Goal: Check status

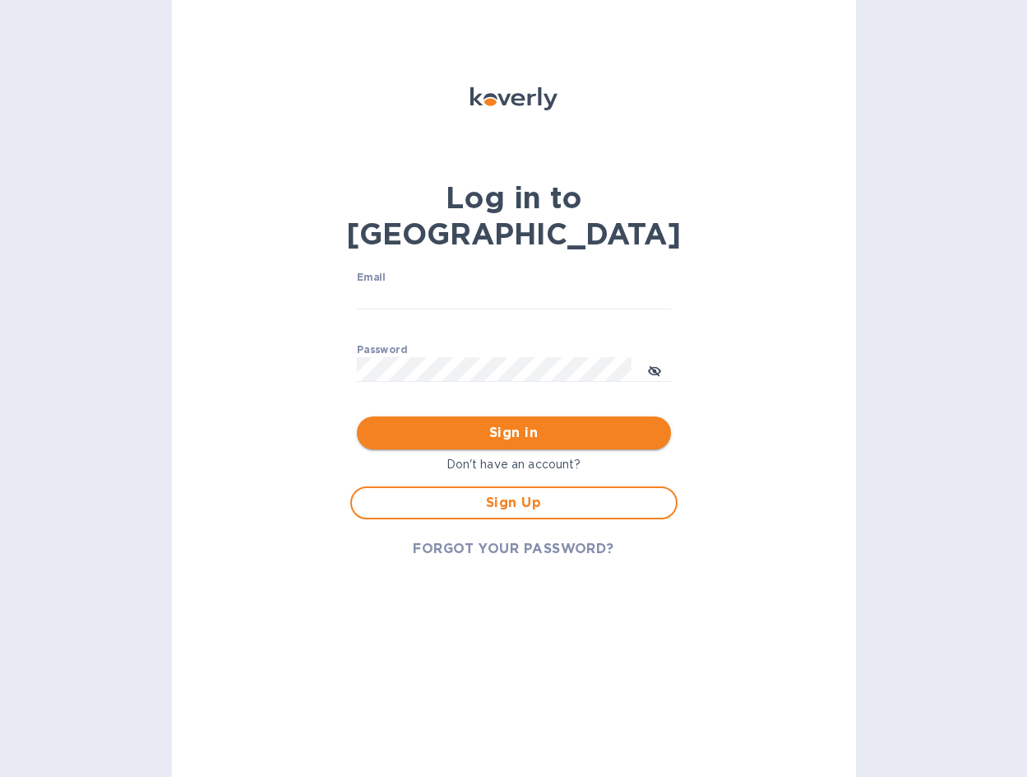
type input "[PERSON_NAME][EMAIL_ADDRESS][DOMAIN_NAME]"
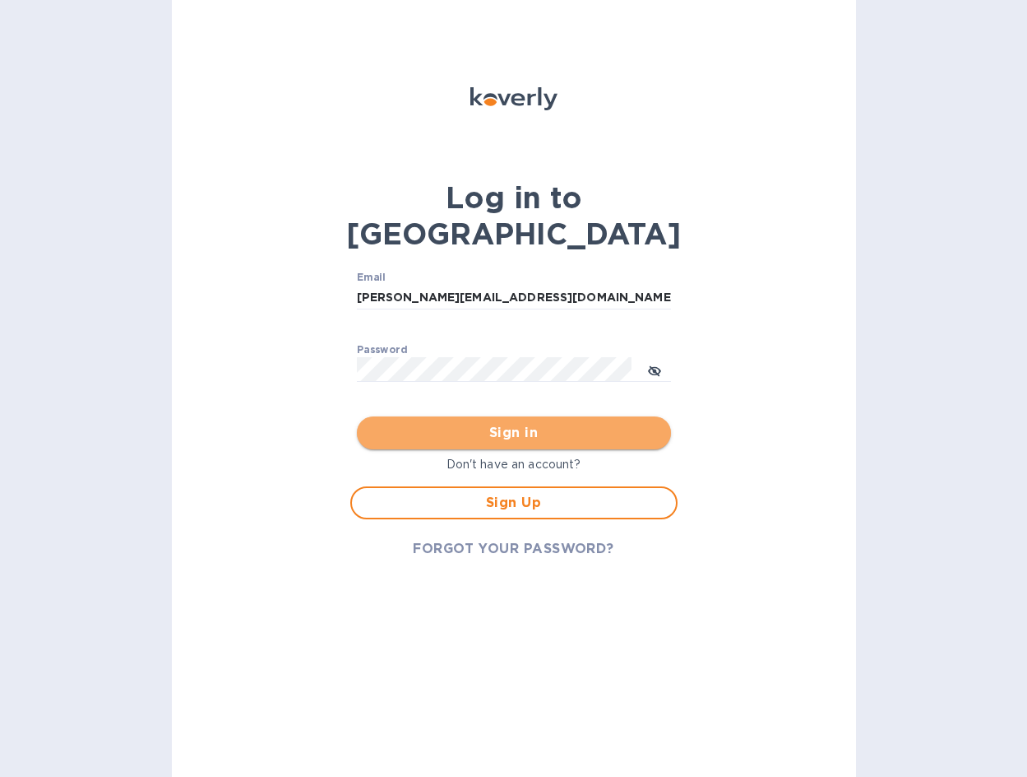
click at [540, 423] on span "Sign in" at bounding box center [514, 433] width 288 height 20
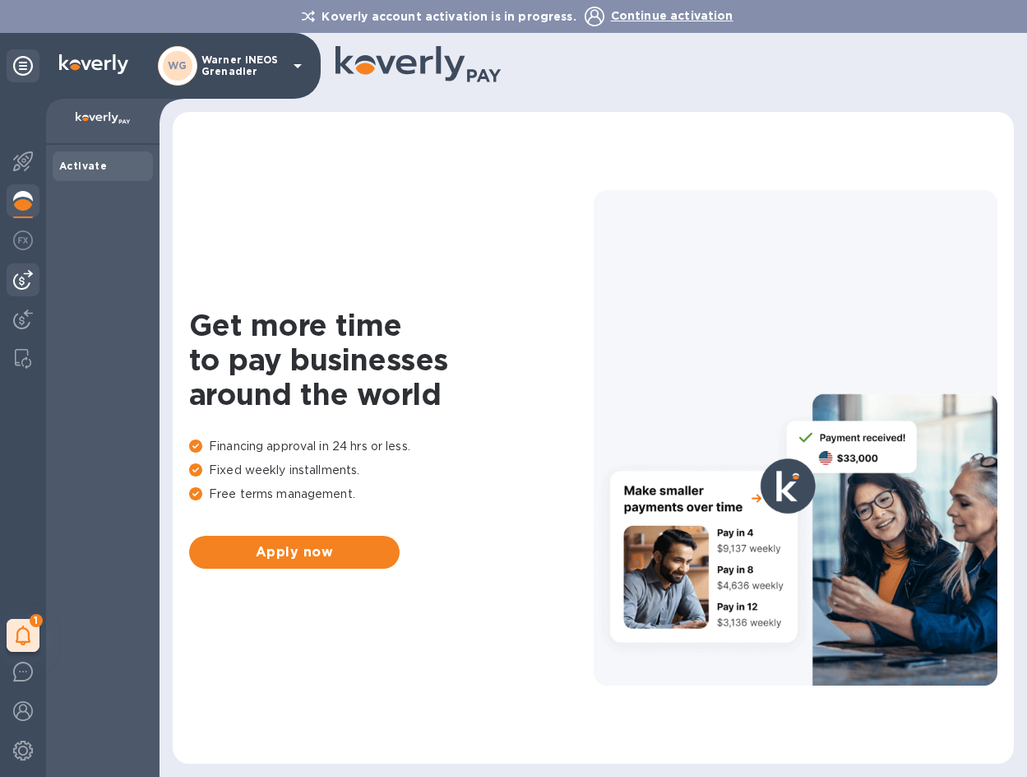
click at [24, 284] on img at bounding box center [23, 280] width 20 height 20
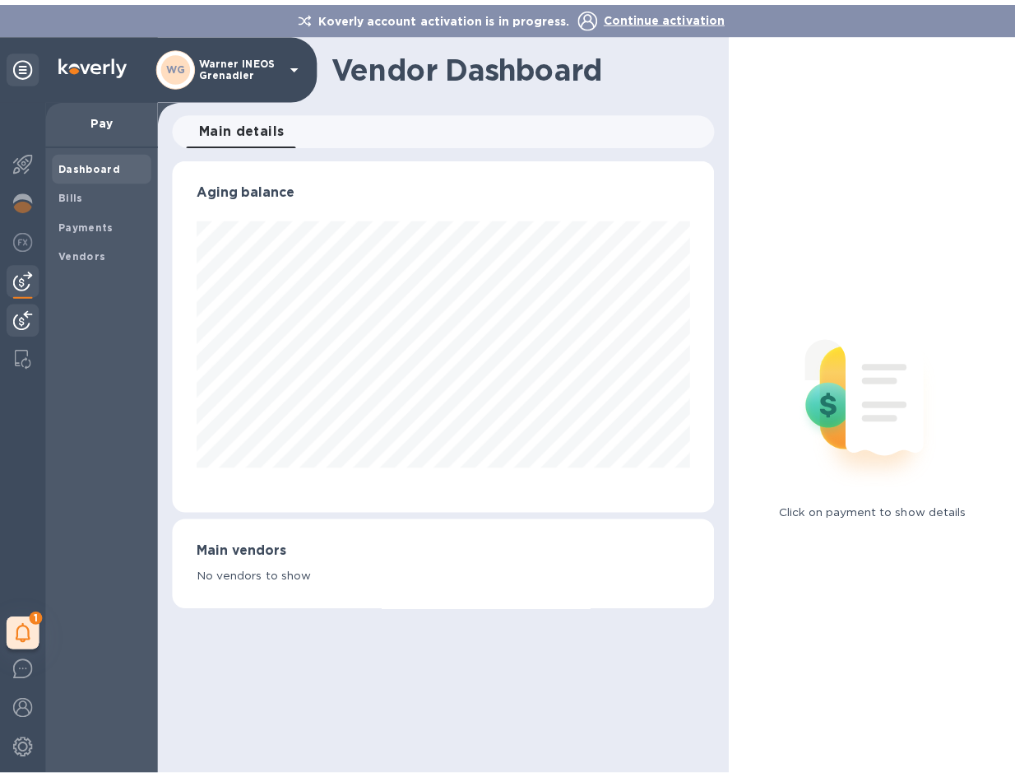
scroll to position [355, 550]
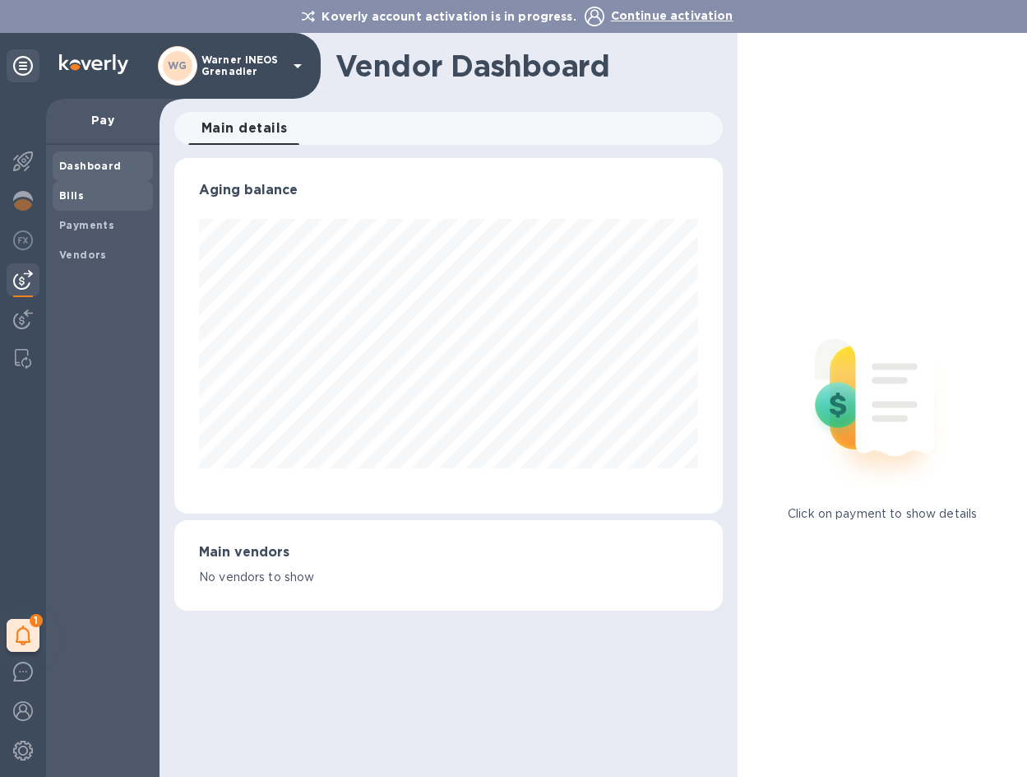
click at [90, 201] on span "Bills" at bounding box center [102, 196] width 87 height 16
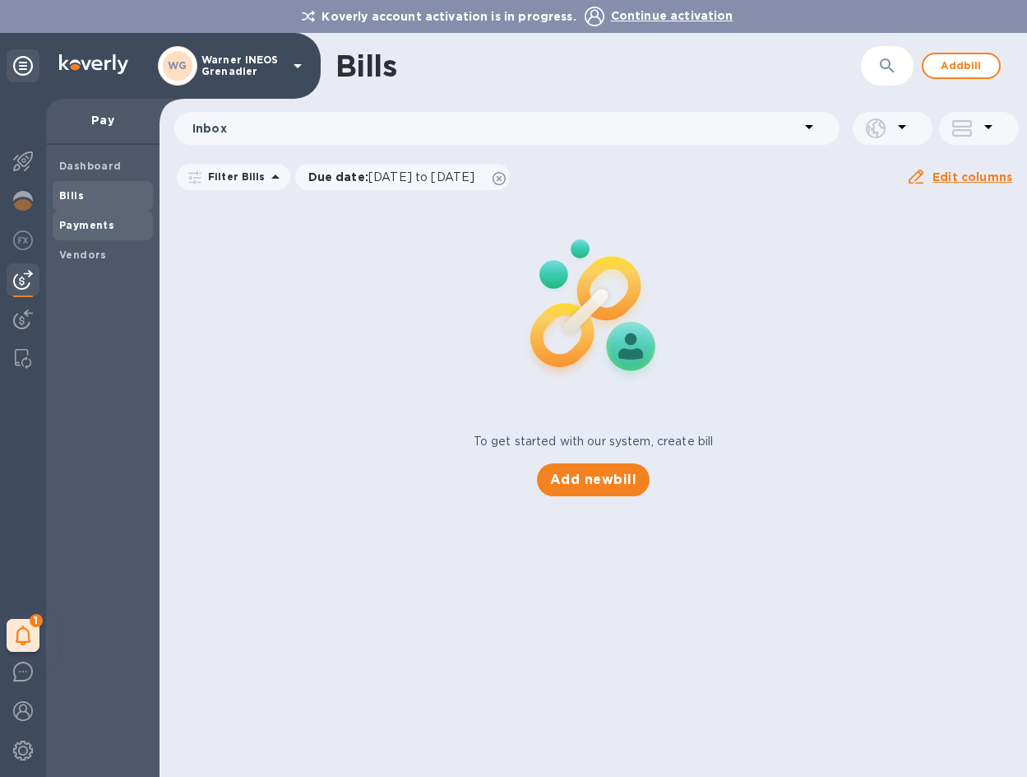
click at [100, 225] on b "Payments" at bounding box center [86, 225] width 55 height 12
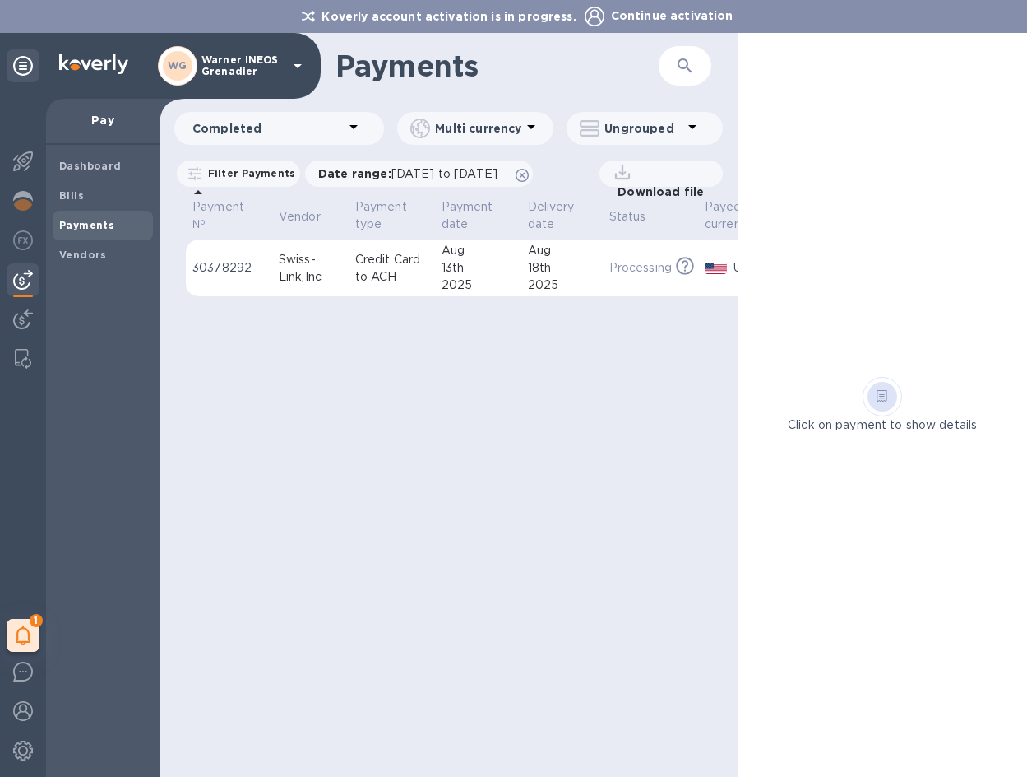
click at [339, 276] on div "Swiss-Link,Inc" at bounding box center [310, 268] width 63 height 35
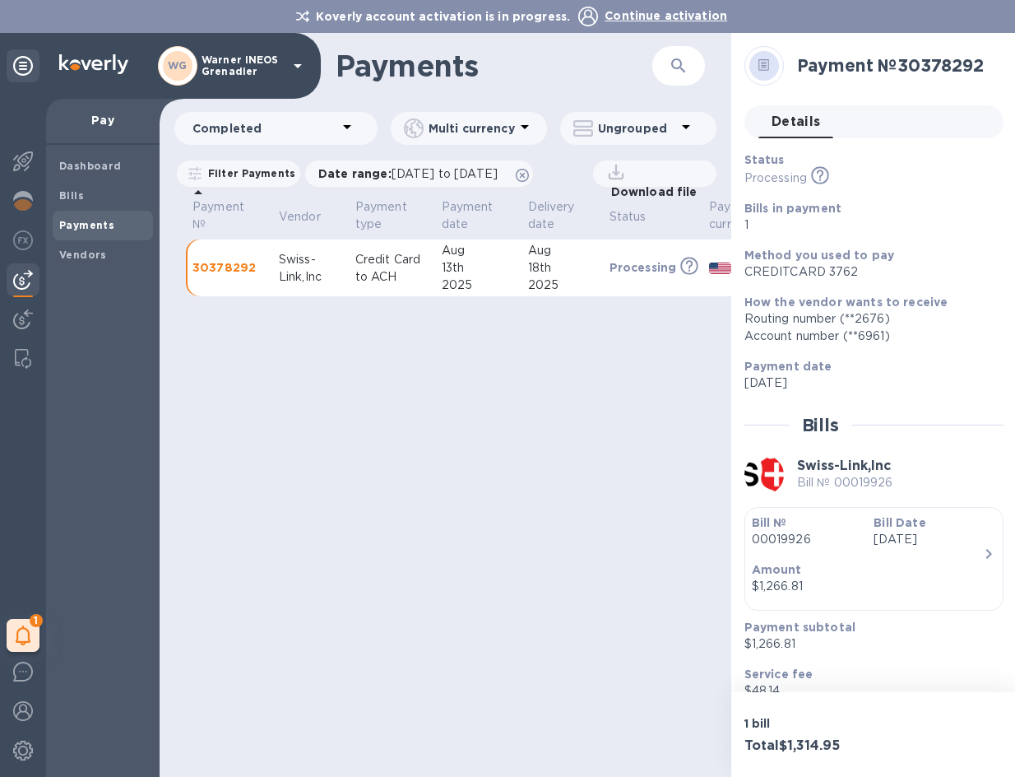
click at [761, 59] on icon at bounding box center [764, 65] width 12 height 12
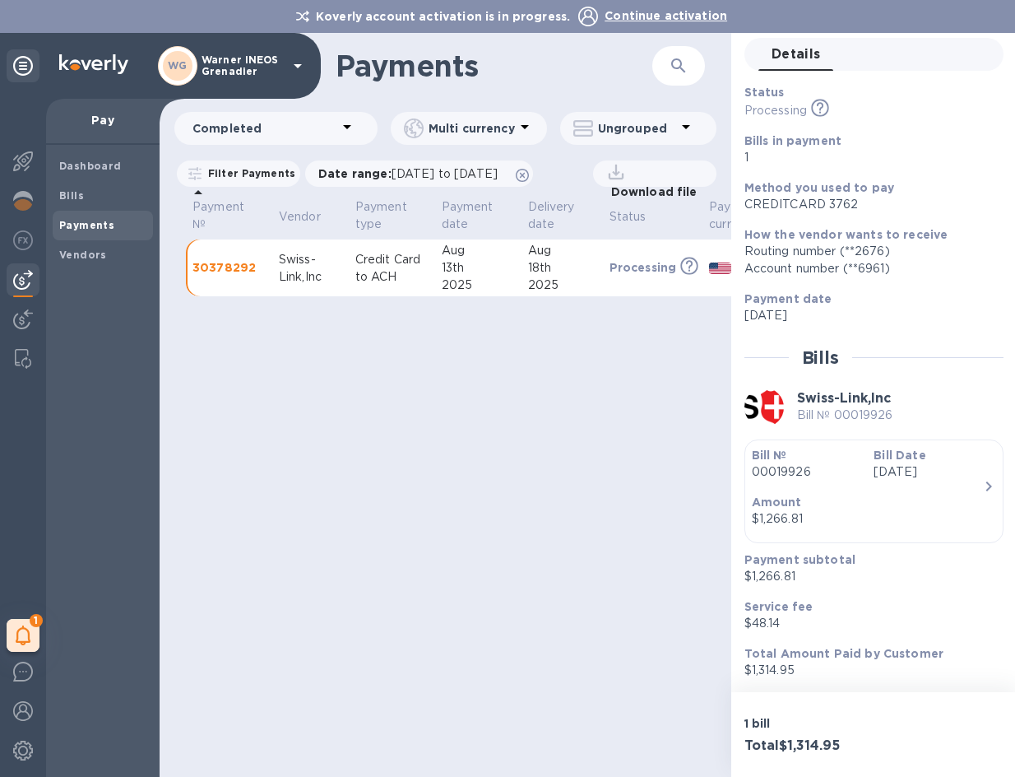
scroll to position [12, 0]
click at [986, 481] on icon "button" at bounding box center [989, 486] width 6 height 10
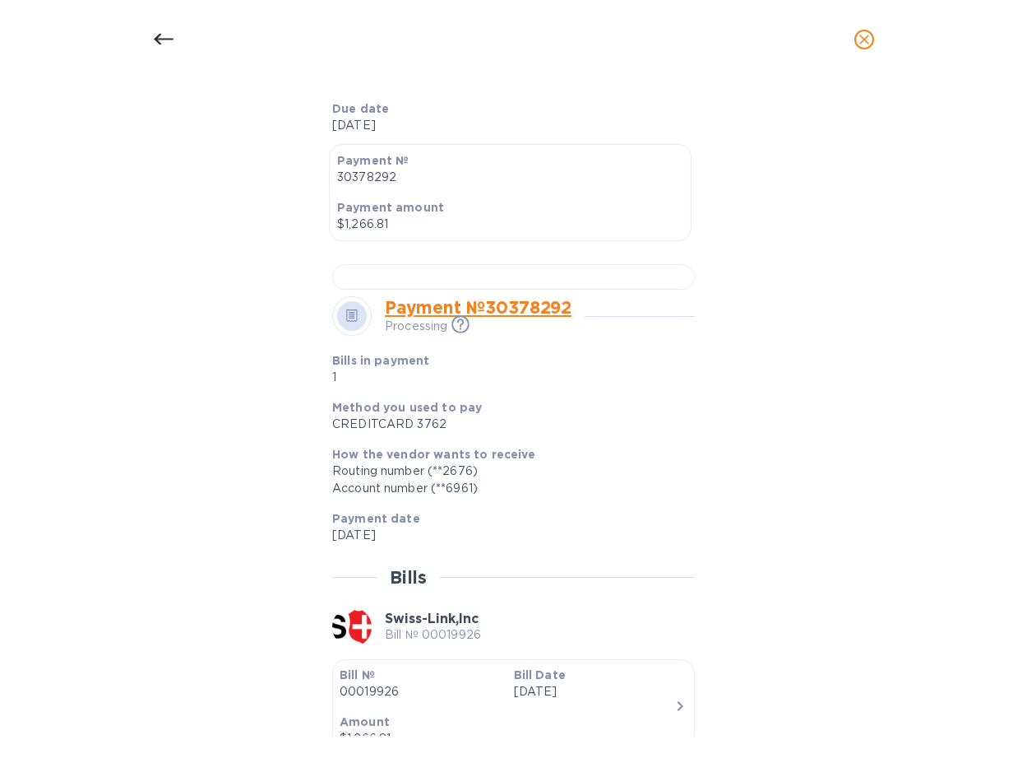
scroll to position [576, 0]
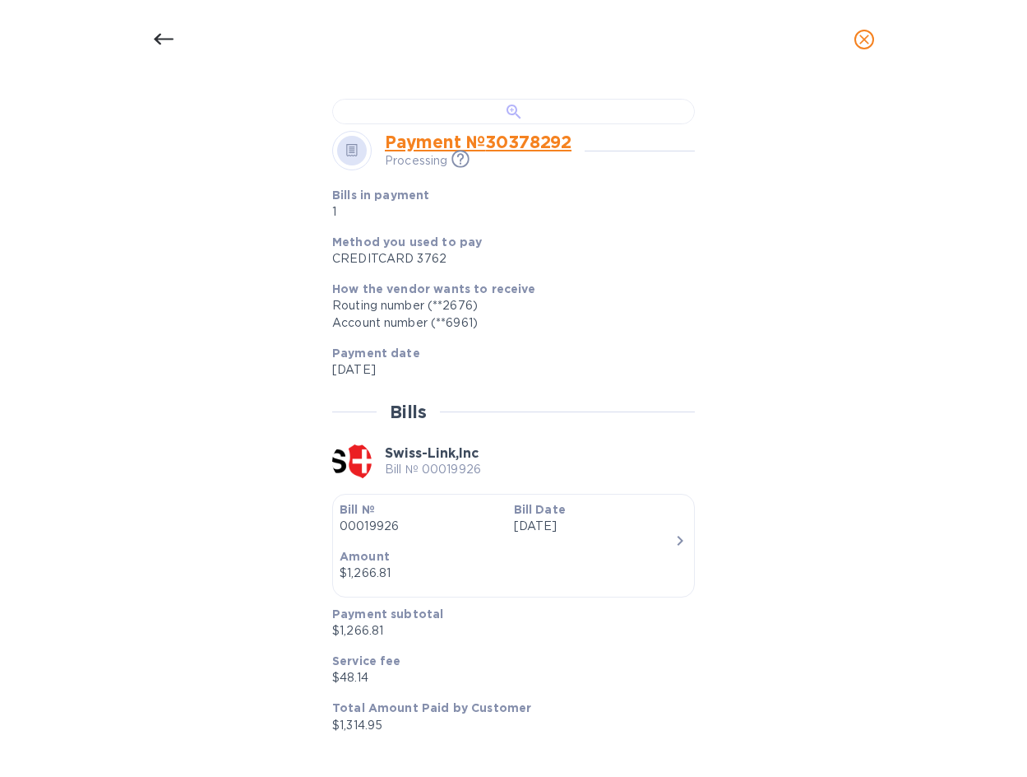
click at [524, 124] on div at bounding box center [513, 112] width 363 height 26
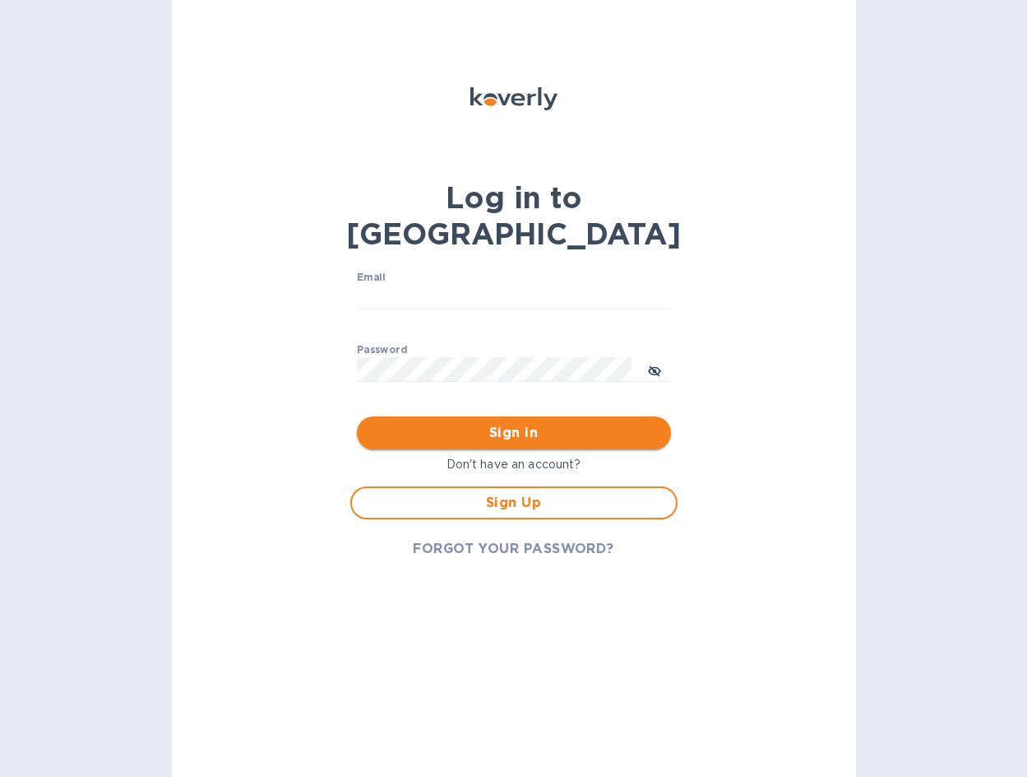
type input "[PERSON_NAME][EMAIL_ADDRESS][DOMAIN_NAME]"
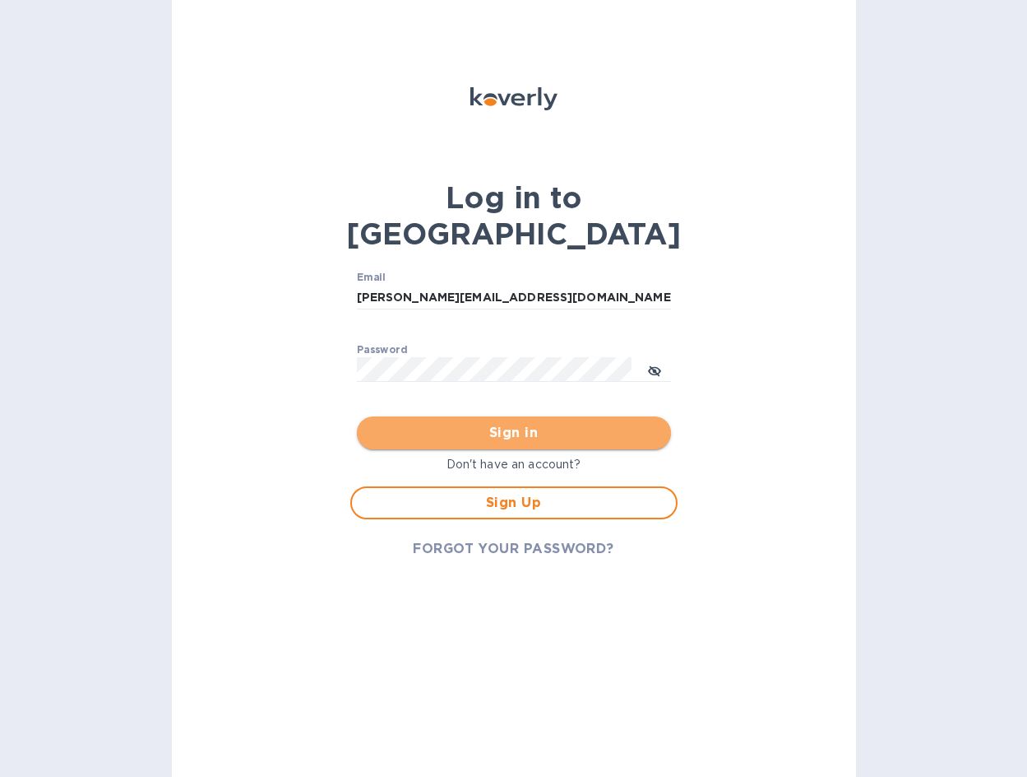
click at [523, 423] on span "Sign in" at bounding box center [514, 433] width 288 height 20
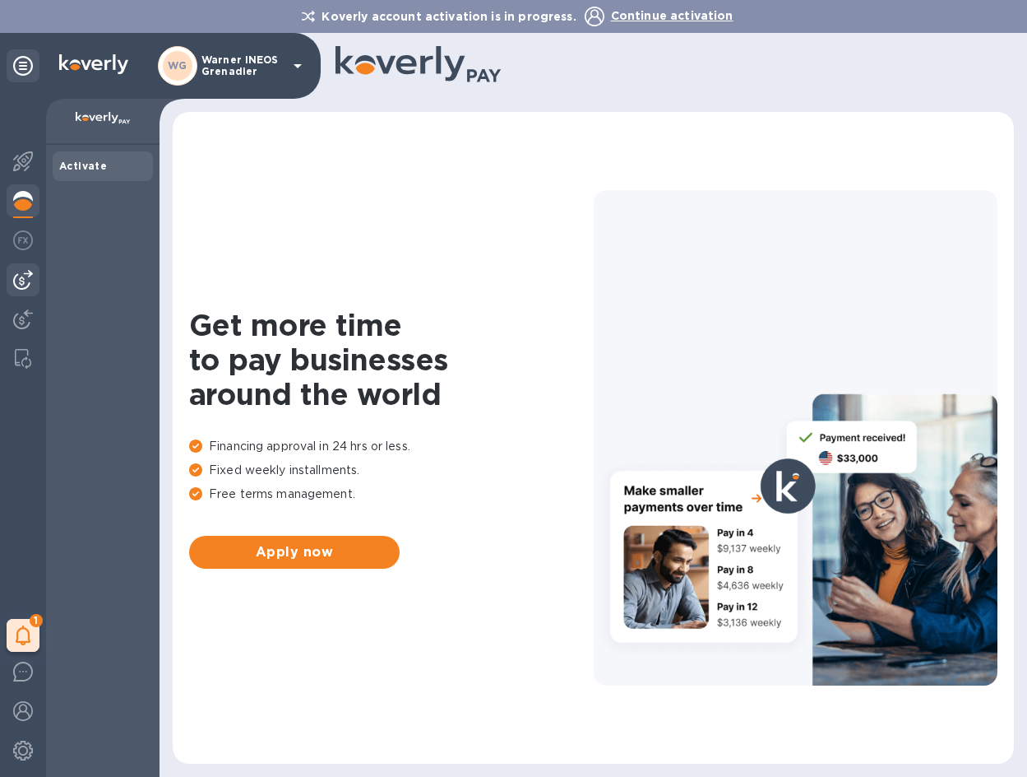
click at [21, 283] on img at bounding box center [23, 280] width 20 height 20
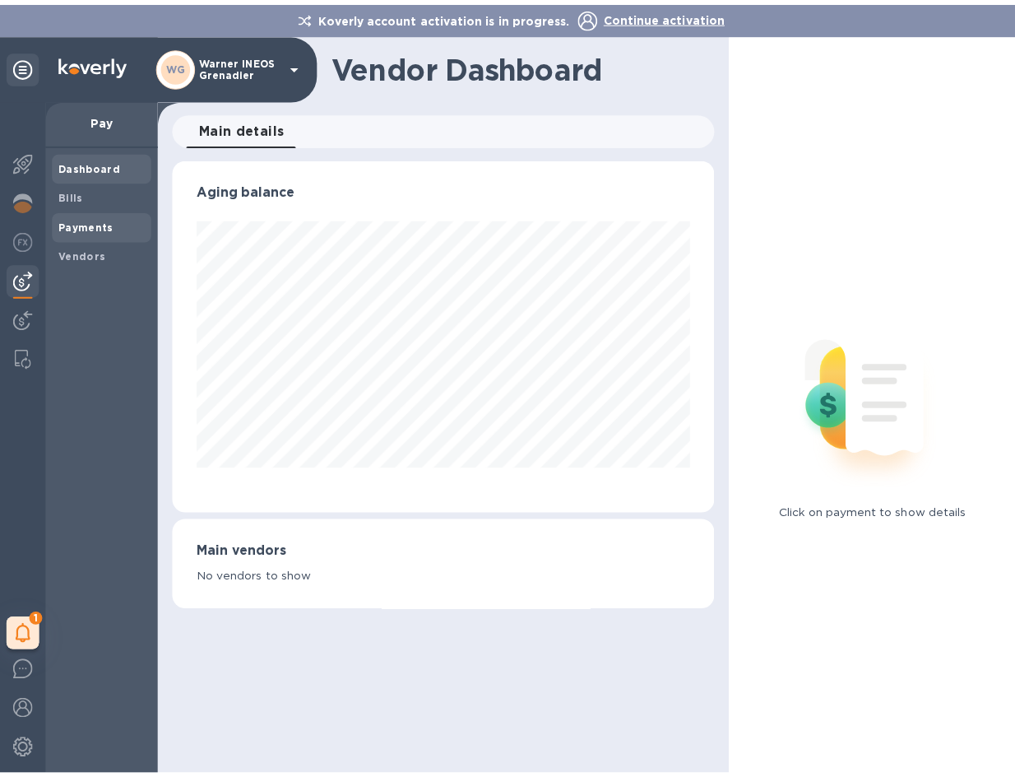
scroll to position [355, 550]
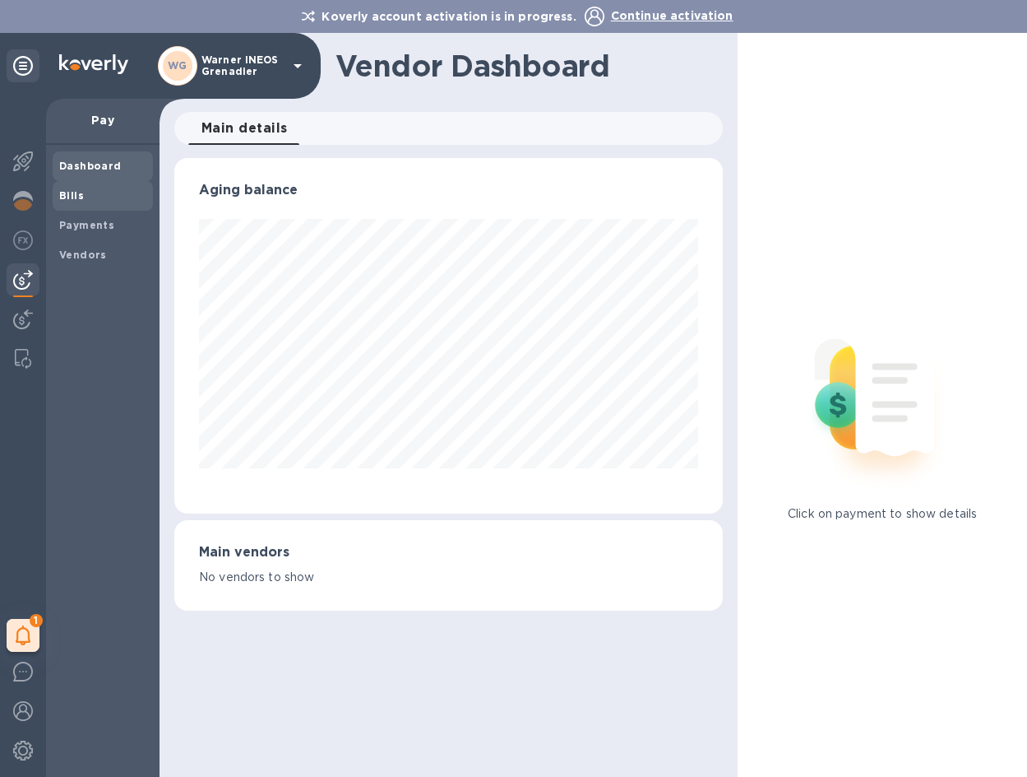
click at [94, 197] on span "Bills" at bounding box center [102, 196] width 87 height 16
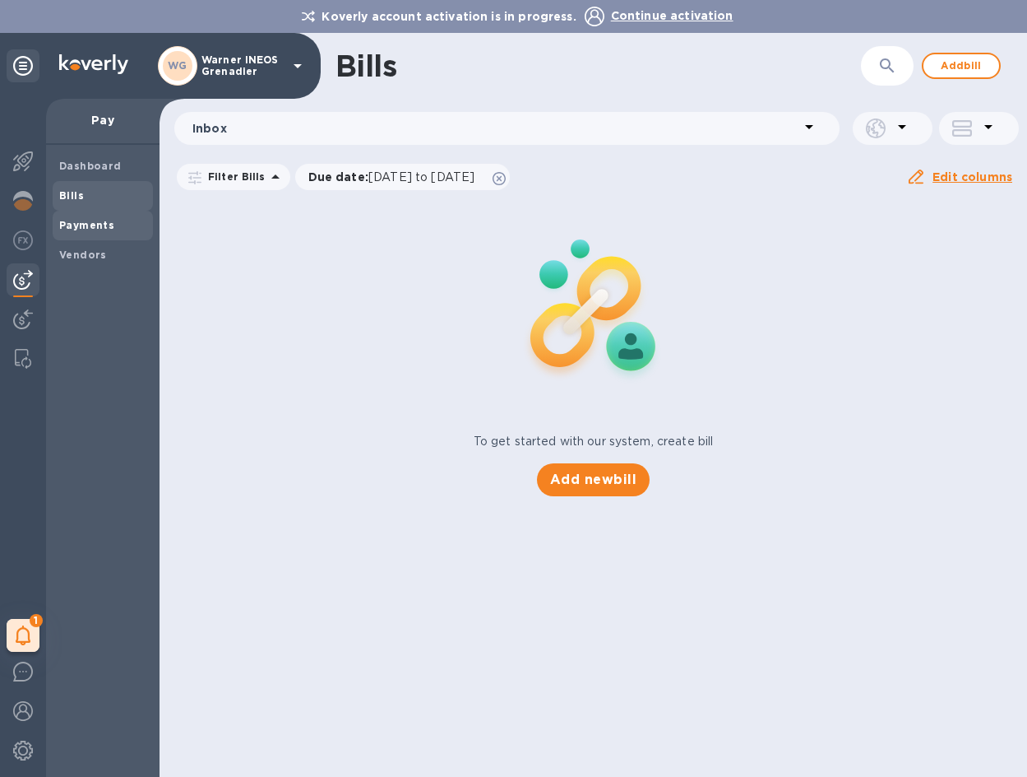
click at [103, 223] on b "Payments" at bounding box center [86, 225] width 55 height 12
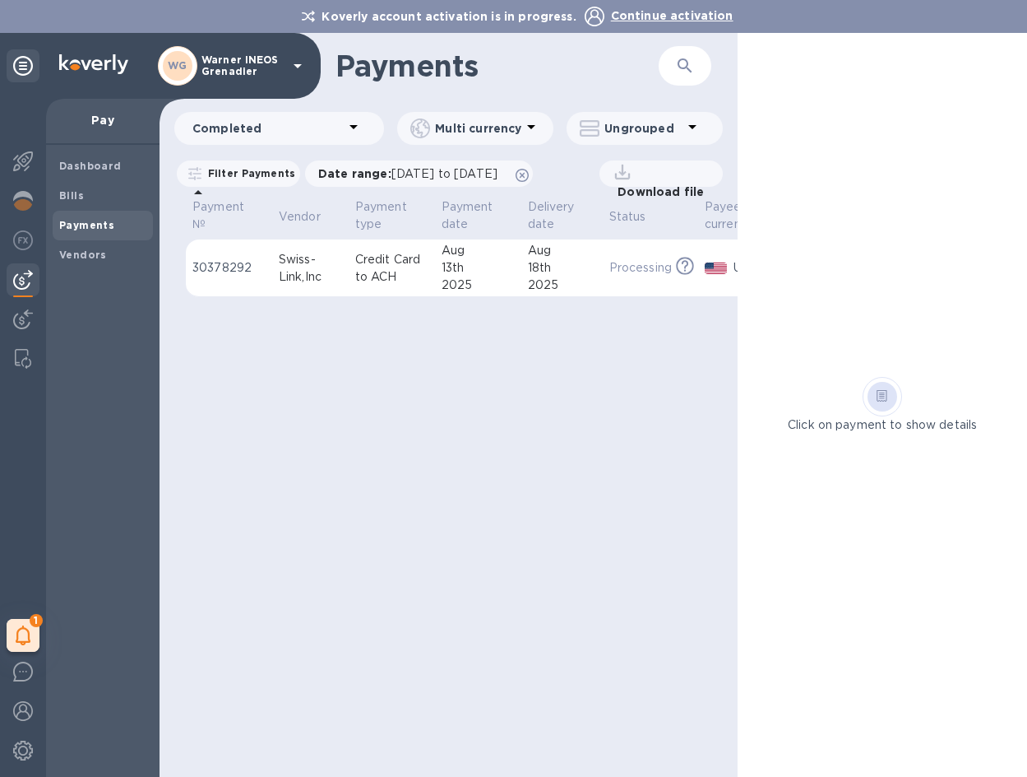
click at [488, 271] on div "13th" at bounding box center [478, 267] width 73 height 17
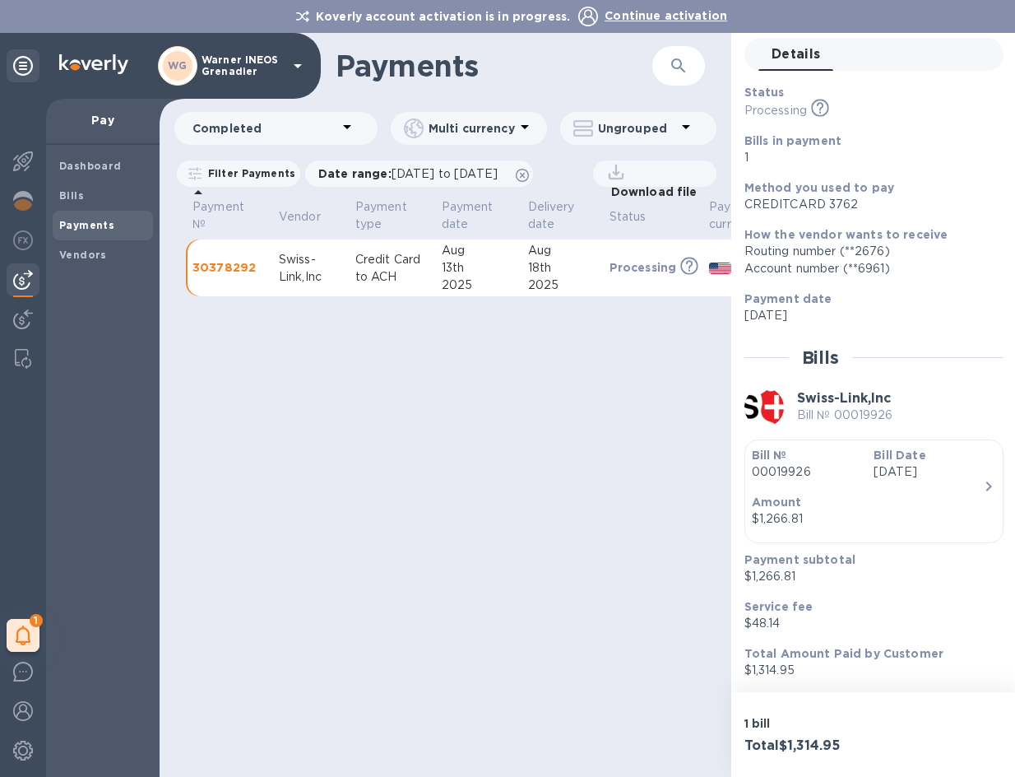
scroll to position [12, 0]
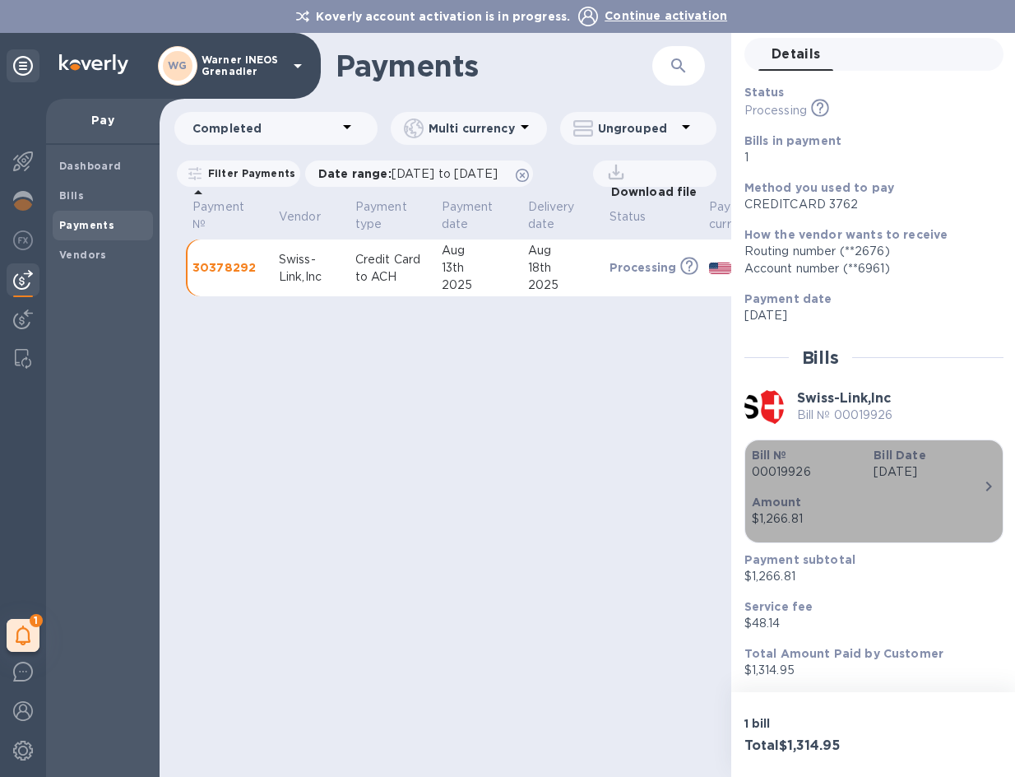
click at [874, 527] on div "button" at bounding box center [874, 531] width 244 height 8
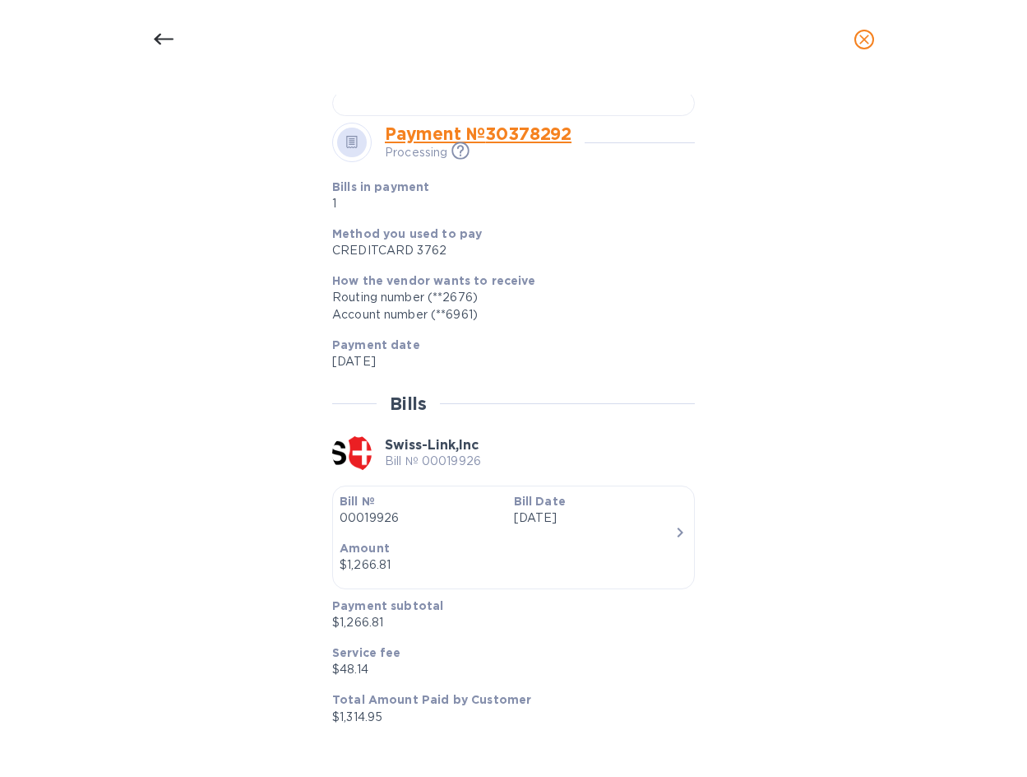
scroll to position [1024, 0]
click at [521, 644] on p "Service fee" at bounding box center [507, 652] width 350 height 16
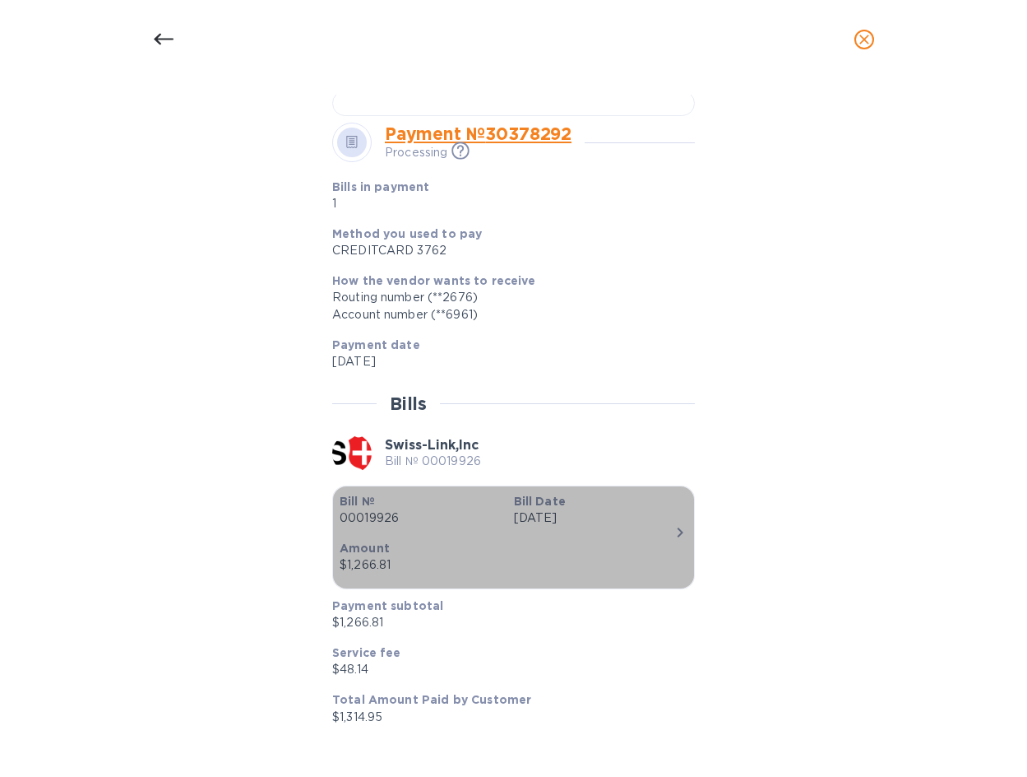
click at [464, 580] on div "button" at bounding box center [514, 577] width 348 height 8
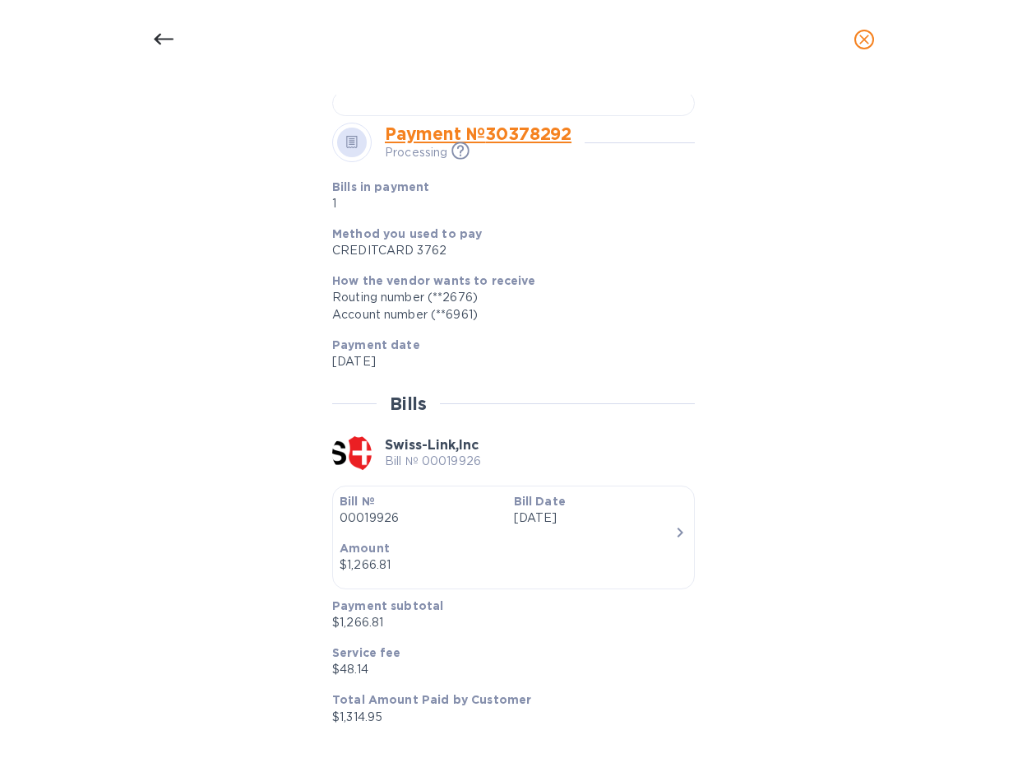
click at [459, 537] on div "Amount $1,266.81" at bounding box center [507, 556] width 348 height 47
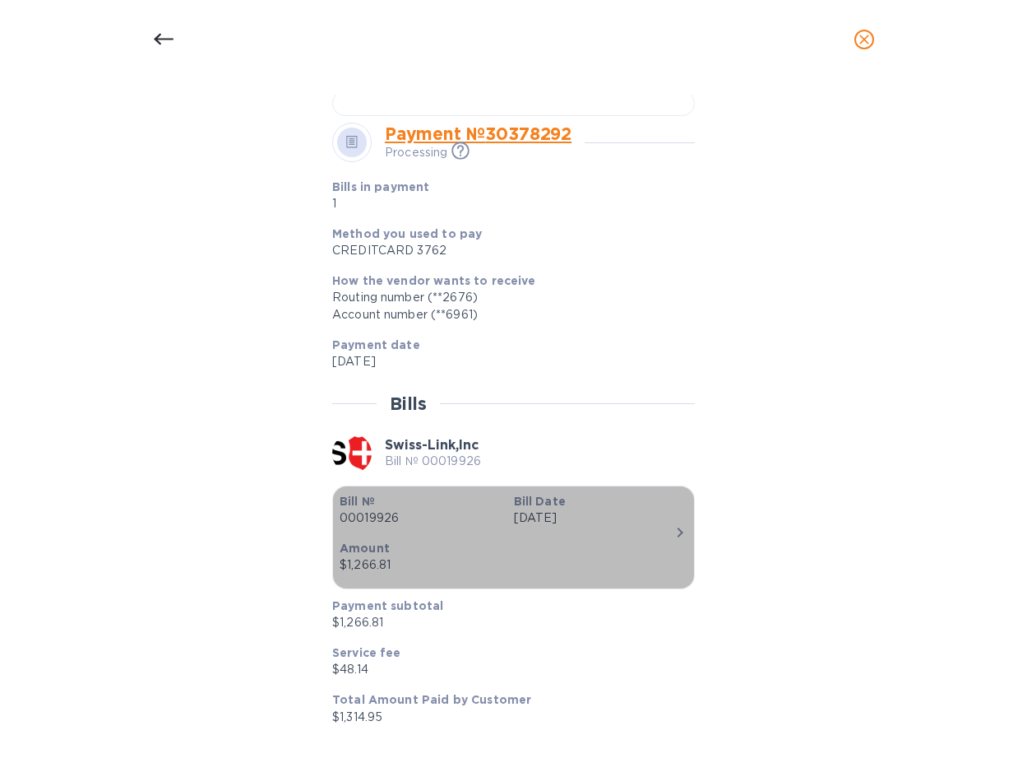
click at [675, 531] on icon "button" at bounding box center [680, 532] width 20 height 20
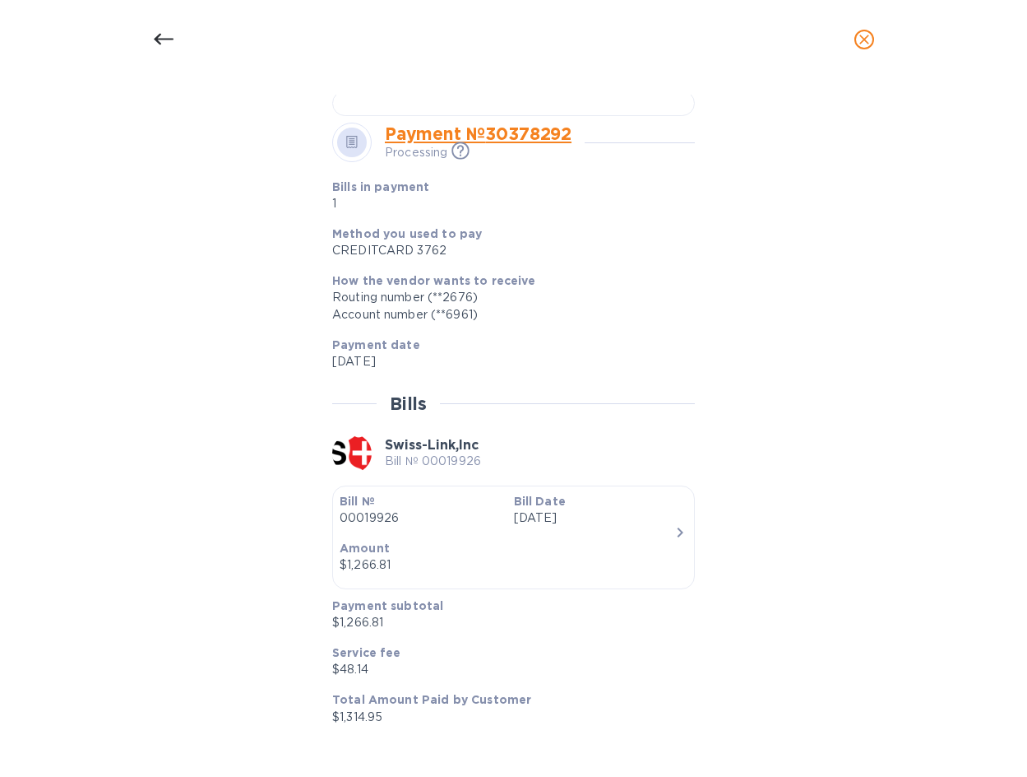
click at [953, 276] on div "Bill details Swiss-Link,Inc Bill № 00019926 Completed Details 0 Timeline 0 Type…" at bounding box center [513, 428] width 1027 height 698
